Goal: Information Seeking & Learning: Check status

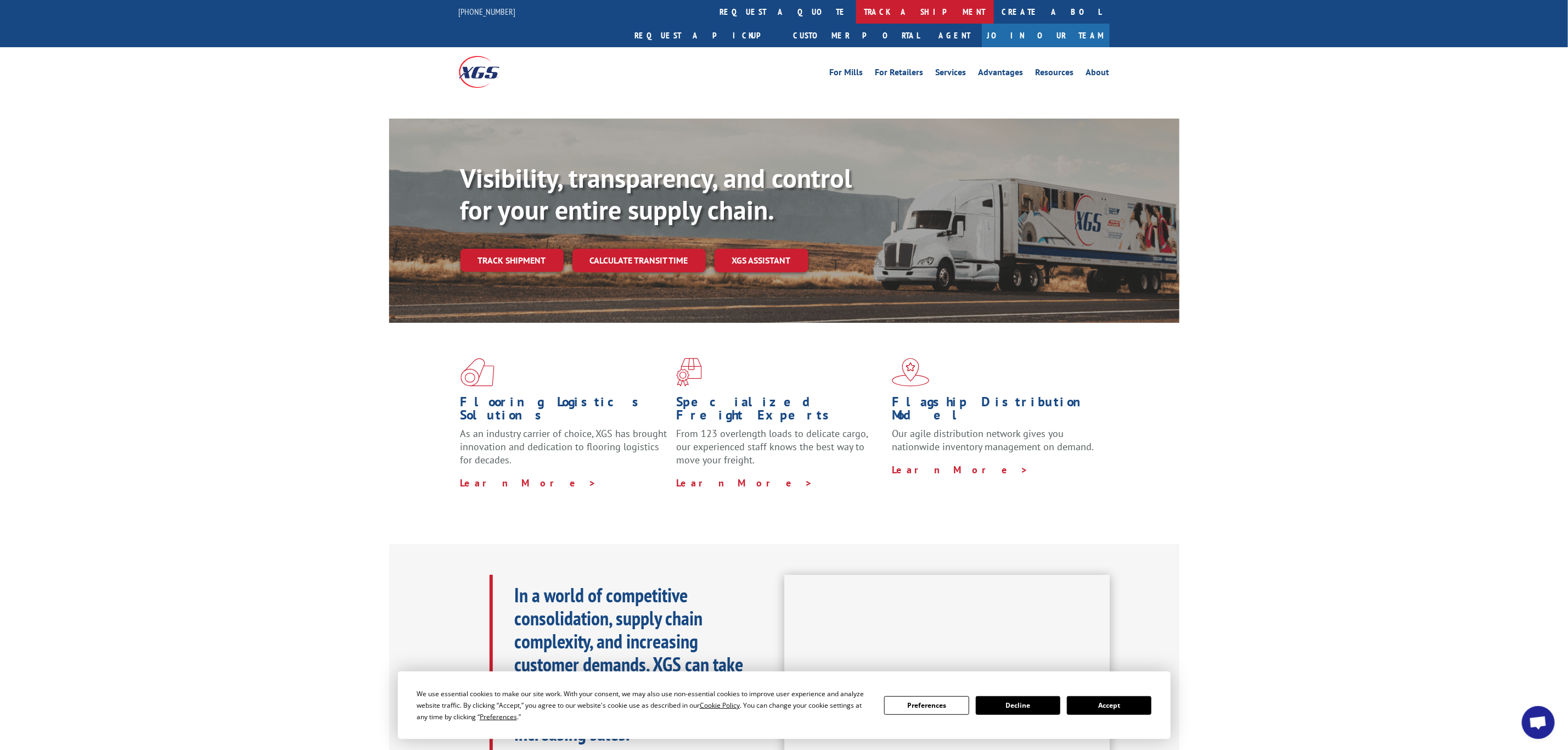
click at [856, 17] on link "track a shipment" at bounding box center [925, 11] width 138 height 23
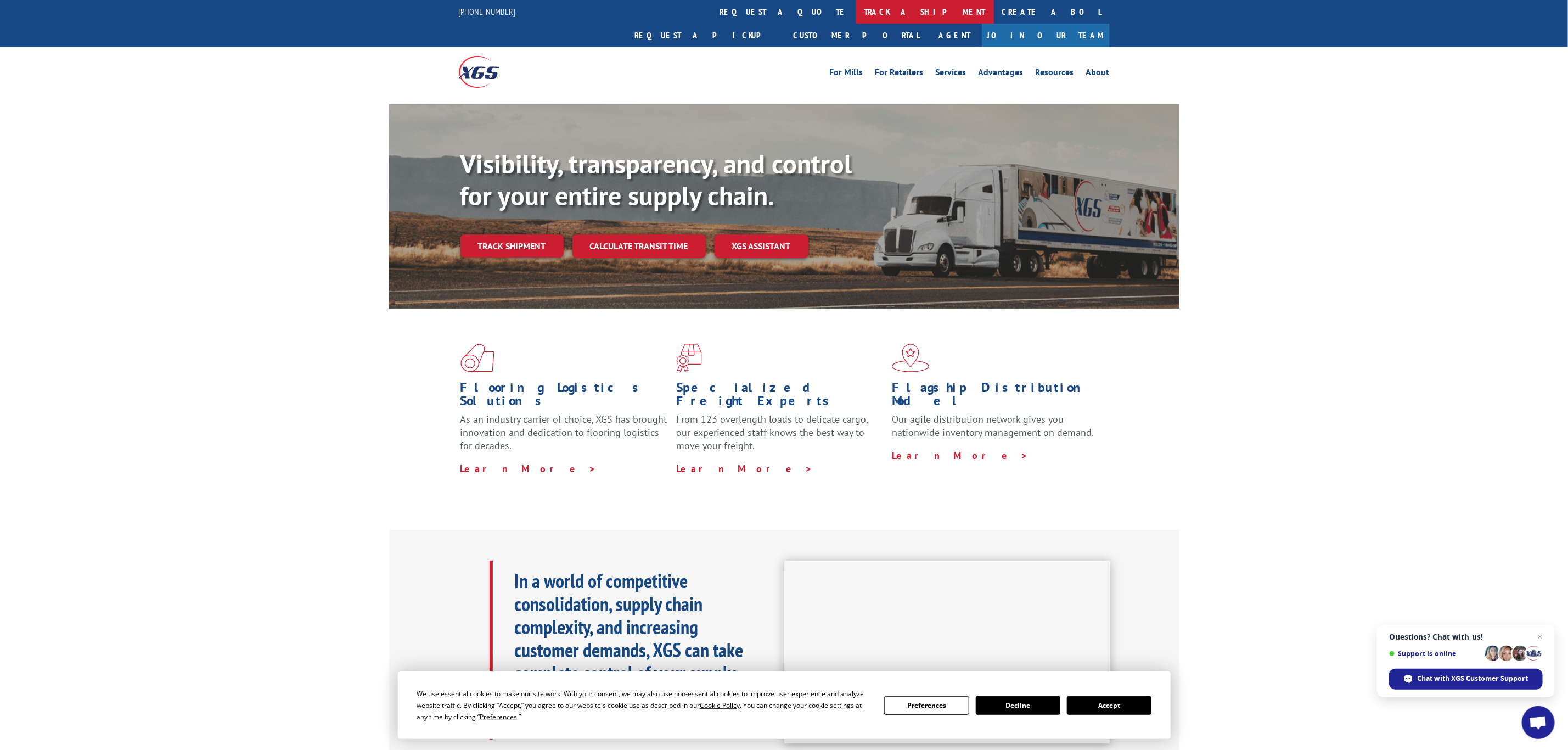
click at [856, 11] on link "track a shipment" at bounding box center [925, 11] width 138 height 23
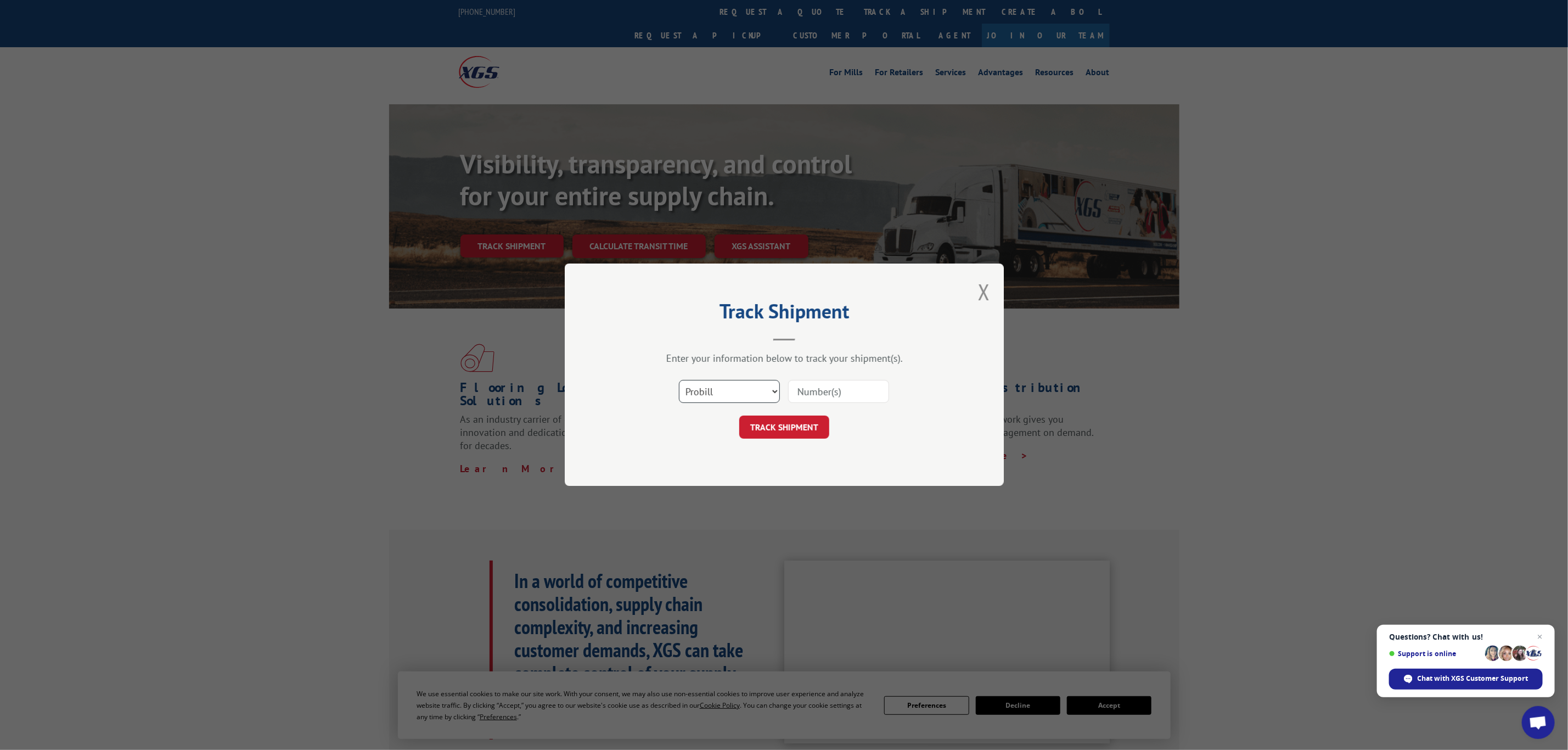
click at [771, 386] on select "Select category... Probill BOL PO" at bounding box center [730, 392] width 101 height 23
select select "bol"
click at [679, 380] on select "Select category... Probill BOL PO" at bounding box center [730, 392] width 101 height 23
click at [819, 394] on input at bounding box center [839, 392] width 101 height 23
paste input "6009811"
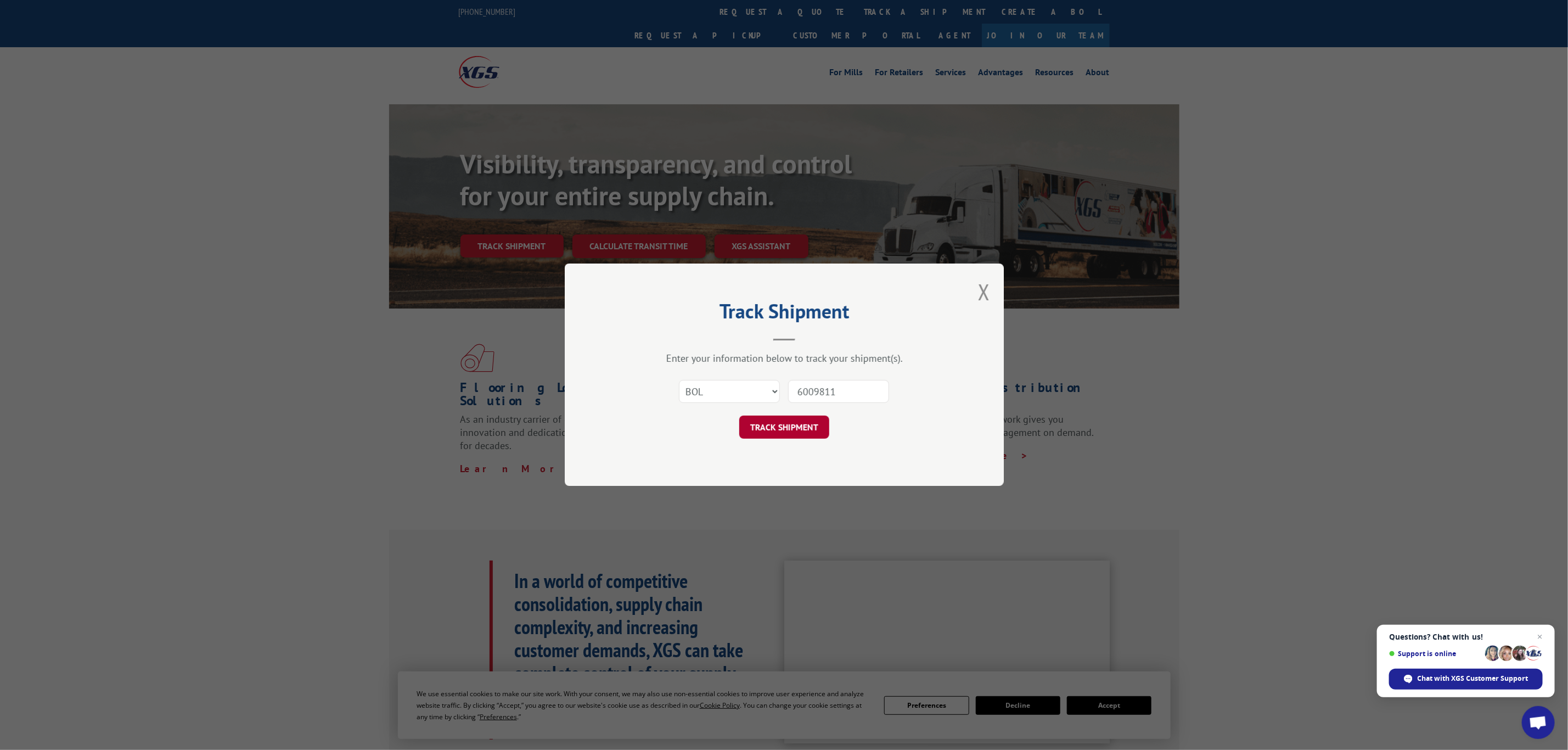
type input "6009811"
click at [791, 420] on button "TRACK SHIPMENT" at bounding box center [784, 427] width 90 height 23
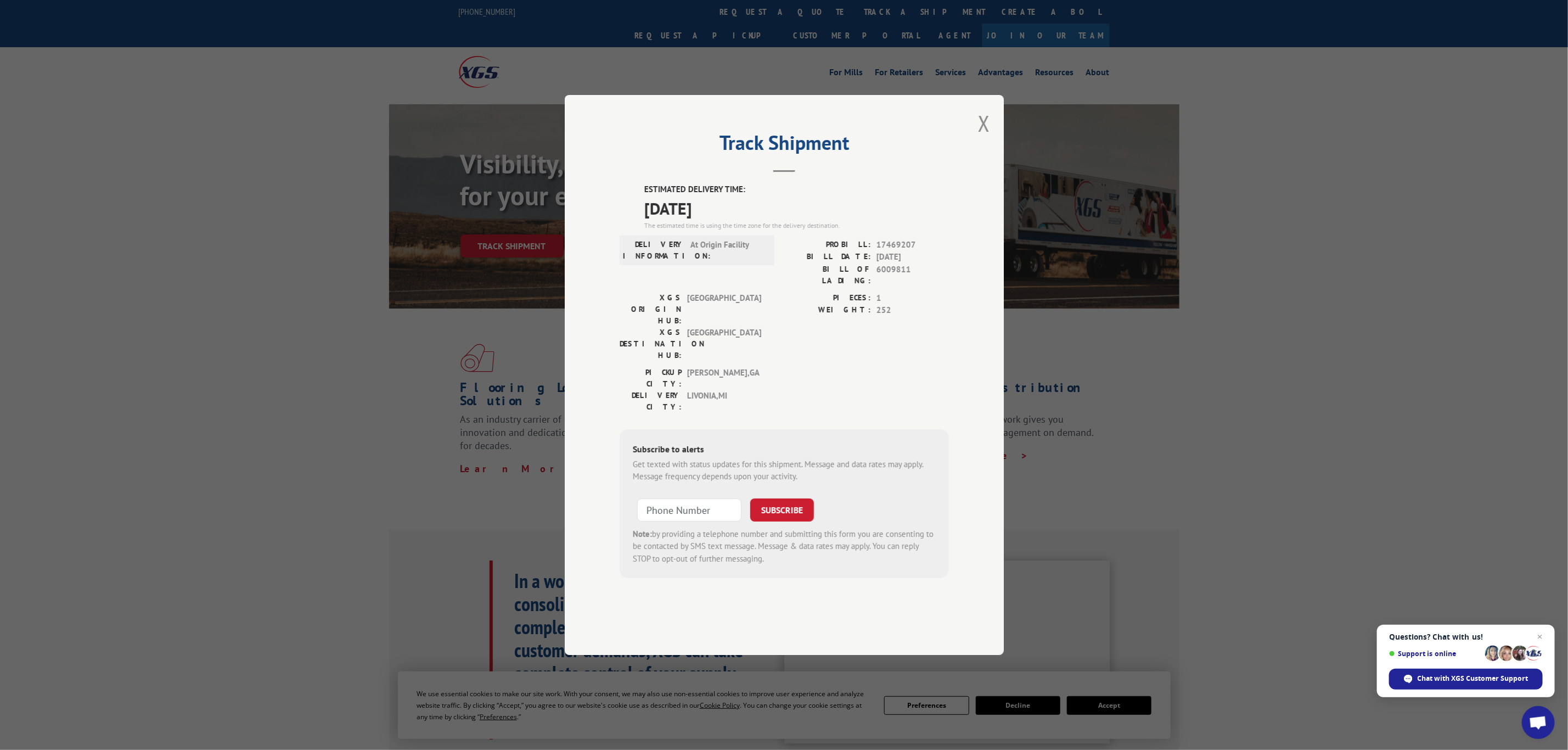
drag, startPoint x: 740, startPoint y: 234, endPoint x: 632, endPoint y: 214, distance: 109.8
click at [632, 214] on div "Track Shipment ESTIMATED DELIVERY TIME: [DATE] The estimated time is using the …" at bounding box center [785, 375] width 439 height 560
copy div "ESTIMATED DELIVERY TIME: [DATE]"
click at [982, 138] on button "Close modal" at bounding box center [984, 123] width 12 height 29
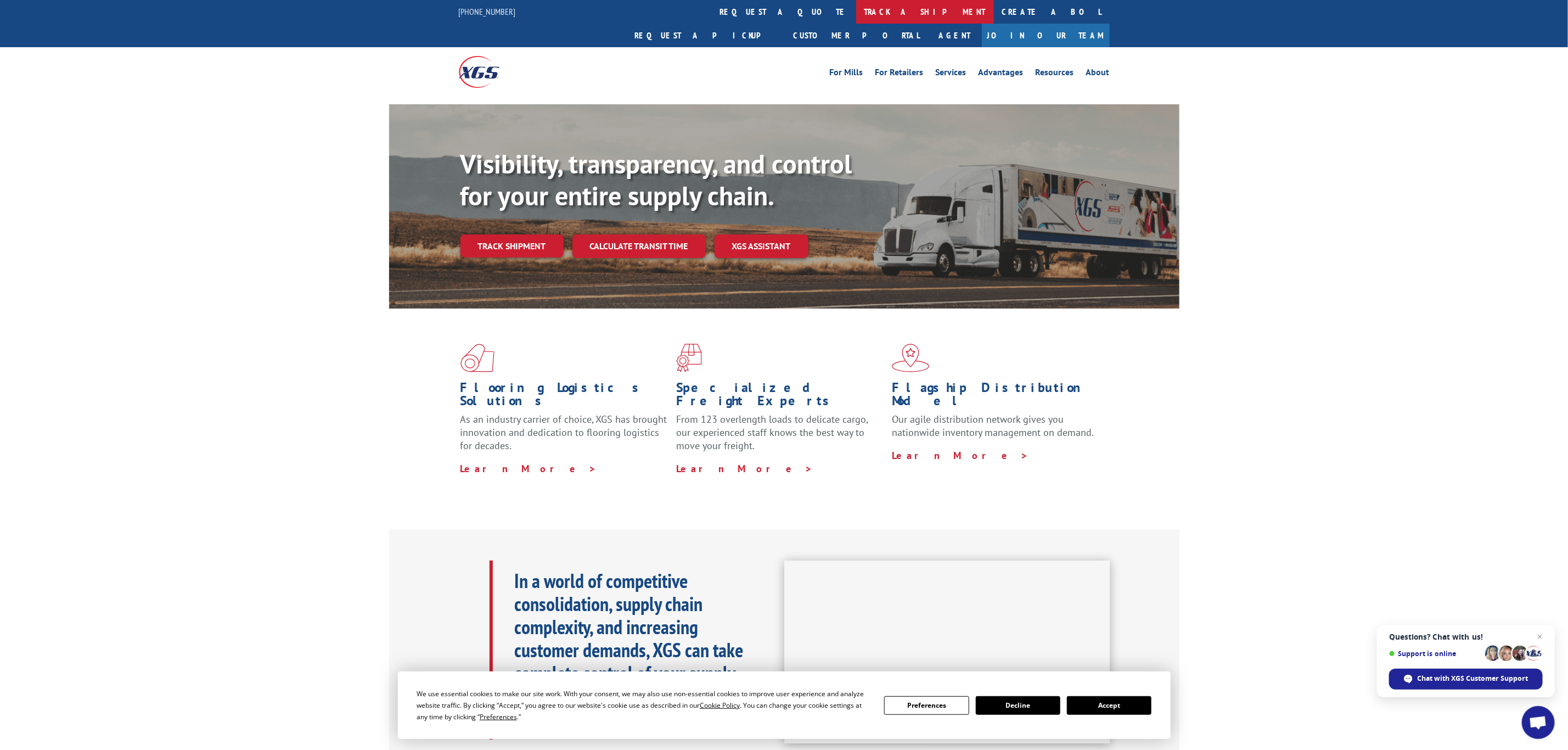
click at [856, 15] on link "track a shipment" at bounding box center [925, 11] width 138 height 23
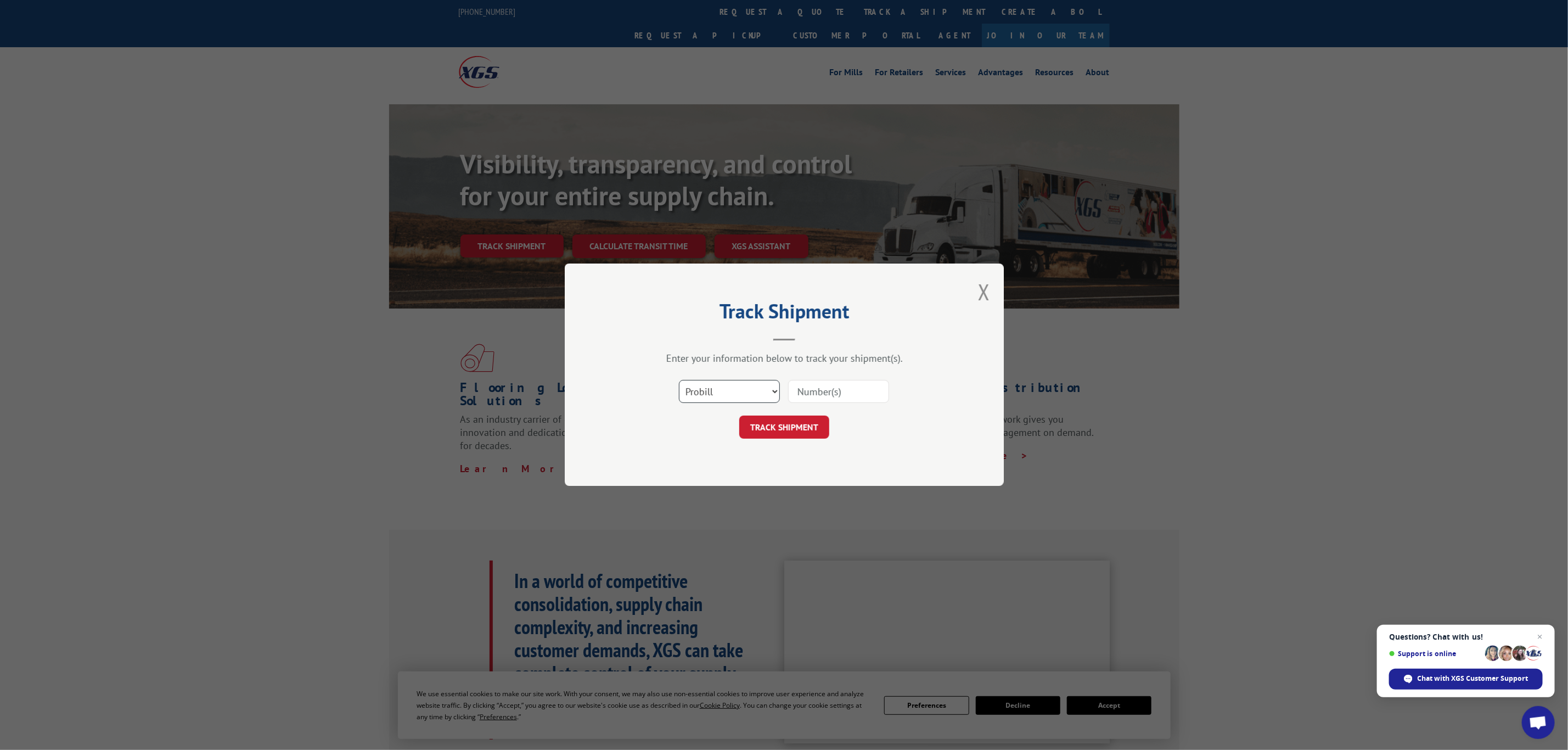
click at [718, 389] on select "Select category... Probill BOL PO" at bounding box center [730, 392] width 101 height 23
select select "bol"
click at [679, 380] on select "Select category... Probill BOL PO" at bounding box center [730, 392] width 101 height 23
click at [838, 392] on input at bounding box center [839, 392] width 101 height 23
paste input "6007449"
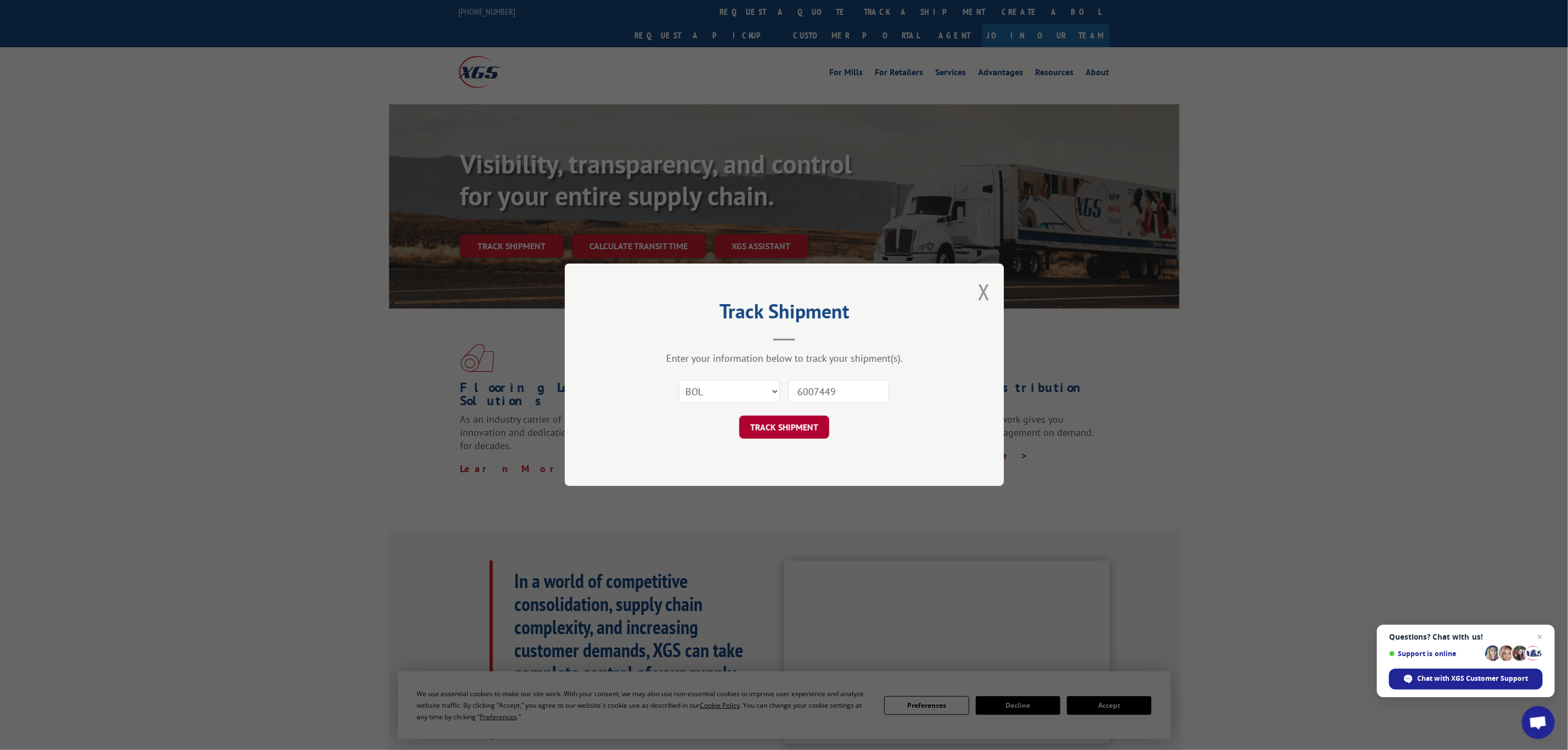
type input "6007449"
click at [770, 427] on button "TRACK SHIPMENT" at bounding box center [784, 427] width 90 height 23
